Goal: Task Accomplishment & Management: Use online tool/utility

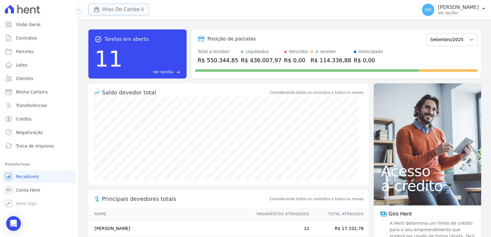
click at [100, 5] on button "Ilhas Do Caribe Ii" at bounding box center [118, 10] width 61 height 12
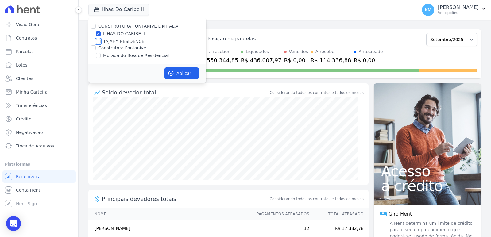
click at [99, 42] on input "TAJAHY RESIDENCE" at bounding box center [98, 41] width 5 height 5
checkbox input "true"
click at [99, 32] on input "ILHAS DO CARIBE II" at bounding box center [98, 33] width 5 height 5
checkbox input "false"
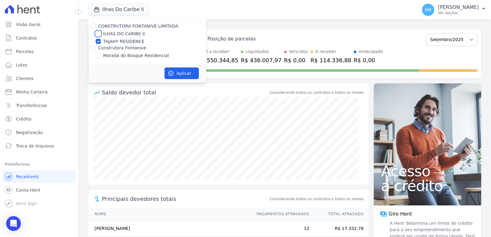
checkbox input "false"
click at [174, 70] on button "Aplicar" at bounding box center [181, 73] width 34 height 12
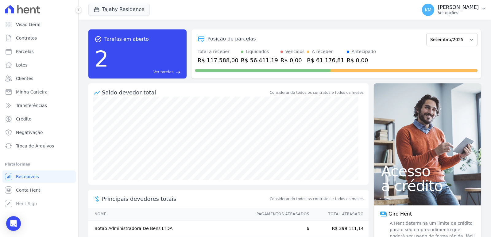
click at [438, 8] on p "[PERSON_NAME]" at bounding box center [458, 7] width 41 height 6
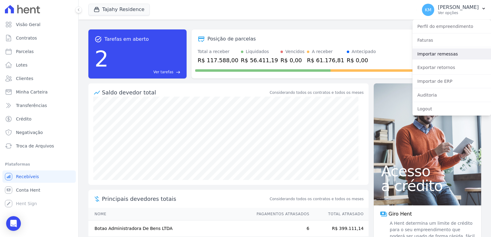
click at [429, 53] on link "Importar remessas" at bounding box center [451, 53] width 78 height 11
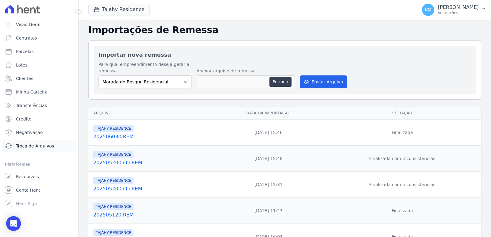
click at [29, 145] on span "Troca de Arquivos" at bounding box center [35, 146] width 38 height 6
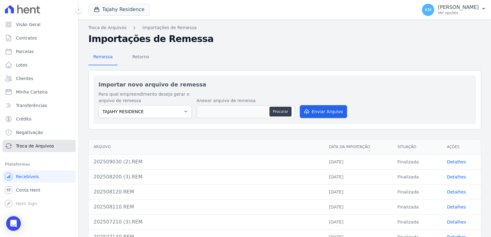
click at [44, 149] on span "Troca de Arquivos" at bounding box center [35, 146] width 38 height 6
click at [154, 110] on select "TAJAHY RESIDENCE" at bounding box center [144, 111] width 93 height 13
click at [280, 111] on button "Procurar" at bounding box center [280, 112] width 22 height 10
type input "202509040.REM"
click at [323, 111] on button "Enviar Arquivo" at bounding box center [323, 111] width 47 height 13
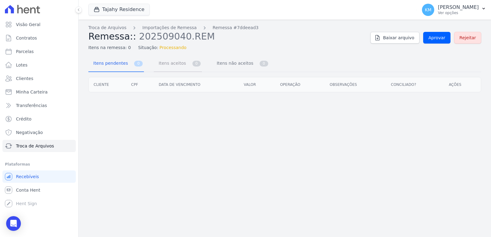
click at [177, 57] on span "Itens aceitos" at bounding box center [171, 63] width 32 height 12
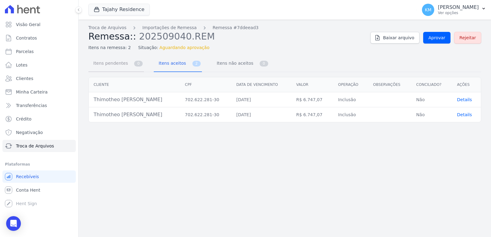
click at [120, 59] on span "Itens pendentes" at bounding box center [110, 63] width 40 height 12
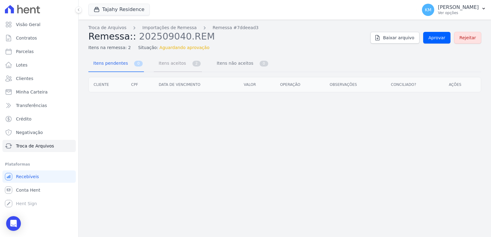
click at [172, 64] on span "Itens aceitos" at bounding box center [171, 63] width 32 height 12
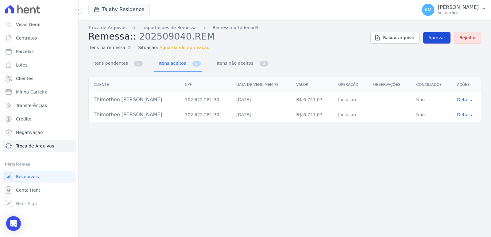
click at [436, 39] on span "Aprovar" at bounding box center [436, 38] width 17 height 6
click at [31, 40] on span "Contratos" at bounding box center [26, 38] width 21 height 6
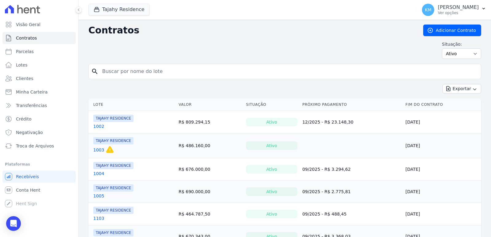
click at [138, 75] on input "search" at bounding box center [288, 71] width 380 height 12
type input "1803"
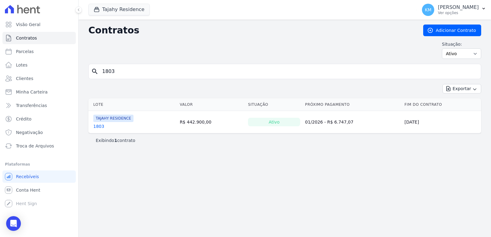
click at [97, 124] on link "1803" at bounding box center [98, 126] width 11 height 6
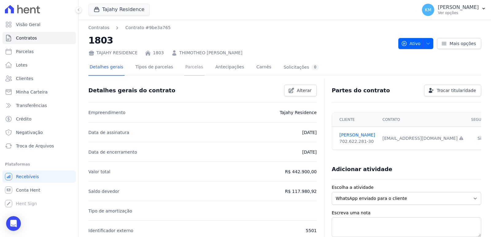
click at [184, 67] on link "Parcelas" at bounding box center [194, 67] width 20 height 16
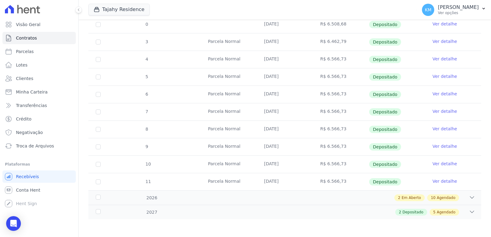
scroll to position [166, 0]
click at [383, 212] on div "2 Depositado 5 Agendado" at bounding box center [304, 211] width 342 height 7
click at [295, 194] on div "2 Em Aberto 10 Agendado" at bounding box center [304, 197] width 342 height 7
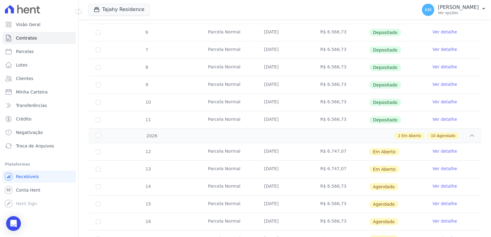
scroll to position [320, 0]
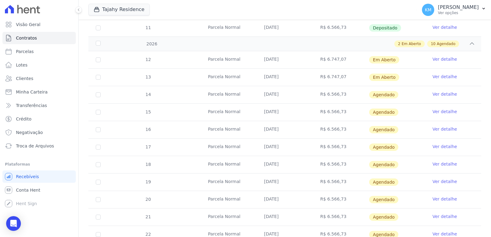
click at [437, 59] on link "Ver detalhe" at bounding box center [444, 59] width 25 height 6
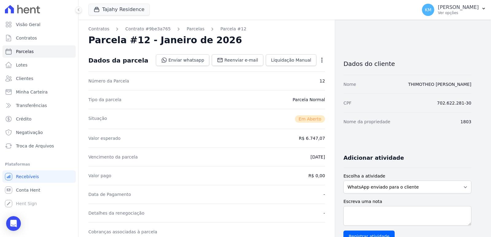
scroll to position [215, 0]
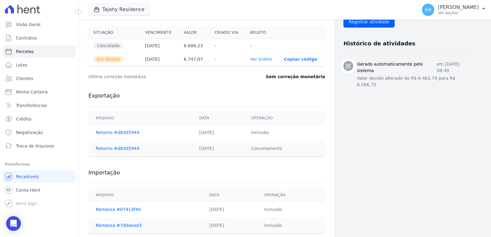
click at [257, 61] on link "Ver boleto" at bounding box center [261, 59] width 22 height 5
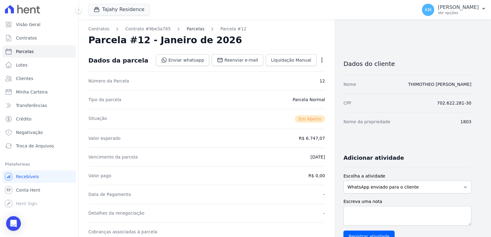
click at [186, 27] on link "Parcelas" at bounding box center [195, 29] width 18 height 6
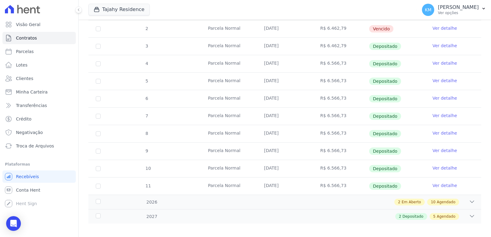
scroll to position [166, 0]
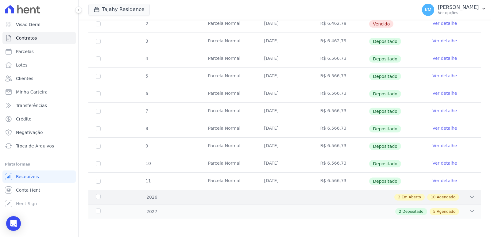
click at [439, 199] on span "Agendado" at bounding box center [445, 197] width 19 height 6
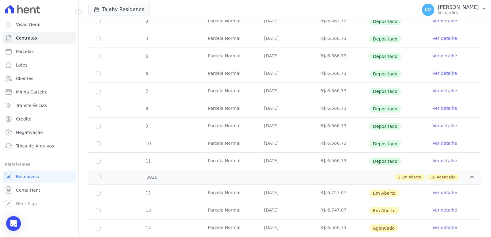
scroll to position [197, 0]
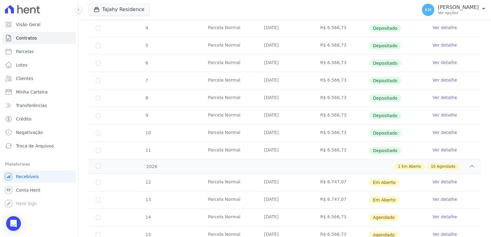
click at [442, 199] on link "Ver detalhe" at bounding box center [444, 199] width 25 height 6
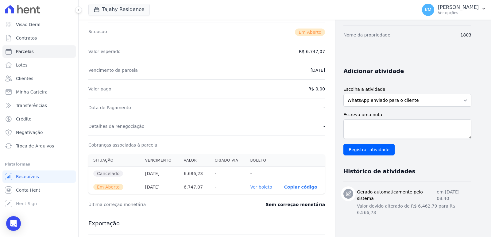
scroll to position [184, 0]
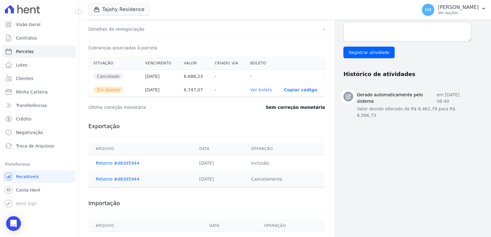
click at [263, 92] on link "Ver boleto" at bounding box center [261, 89] width 22 height 5
